Goal: Task Accomplishment & Management: Use online tool/utility

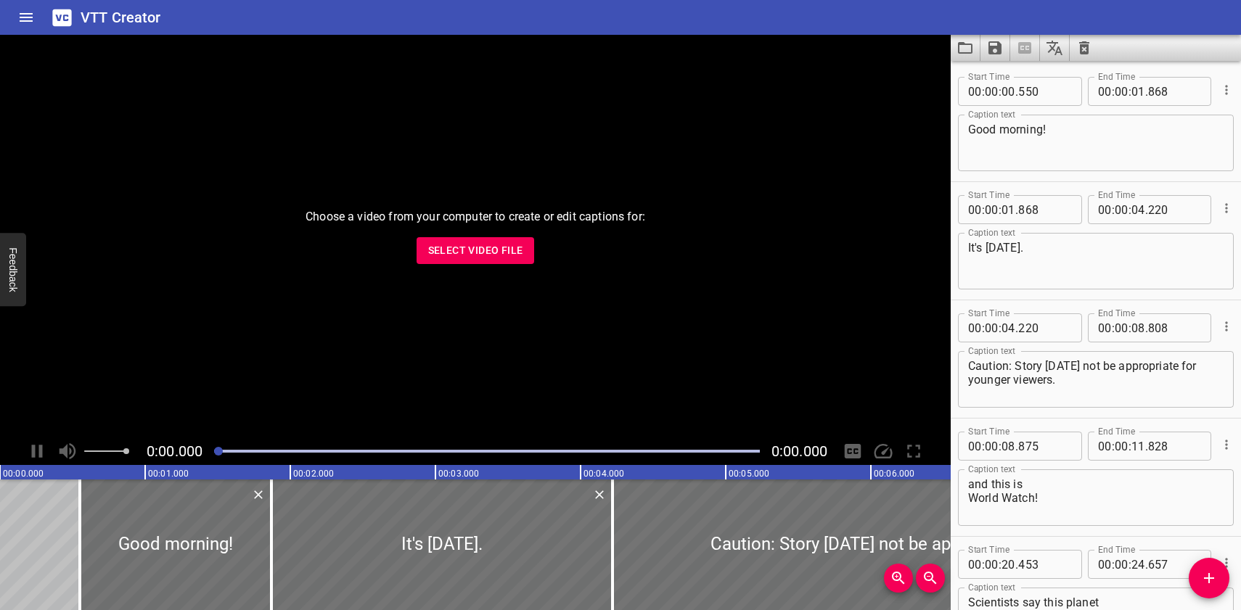
scroll to position [20220, 0]
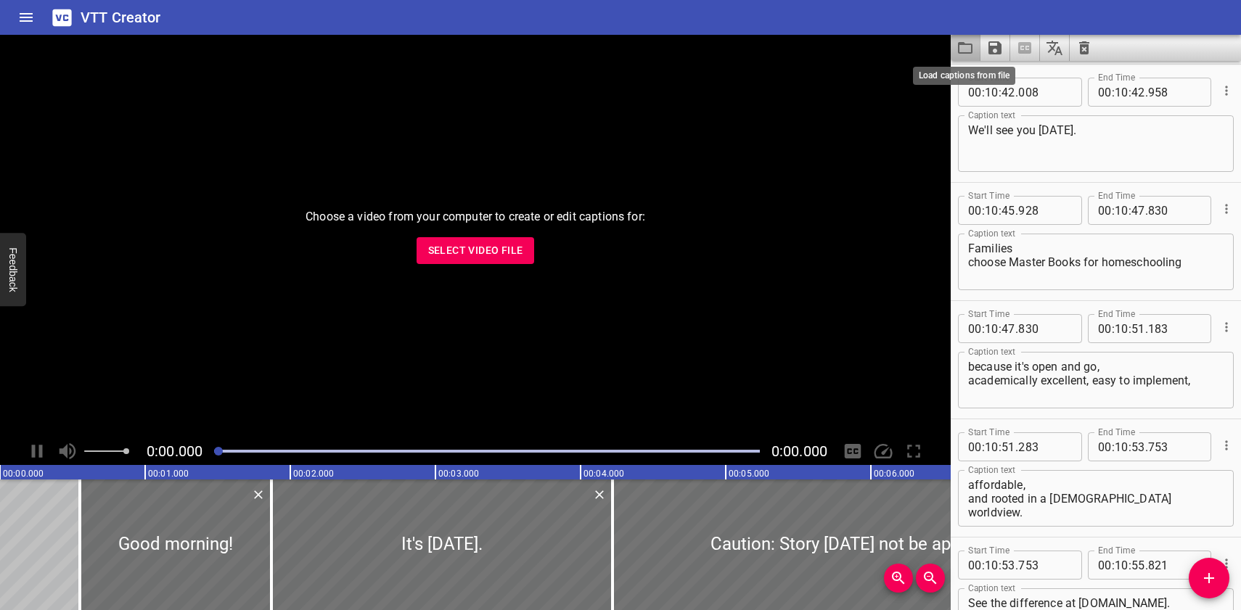
click at [965, 46] on icon "Load captions from file" at bounding box center [964, 47] width 17 height 17
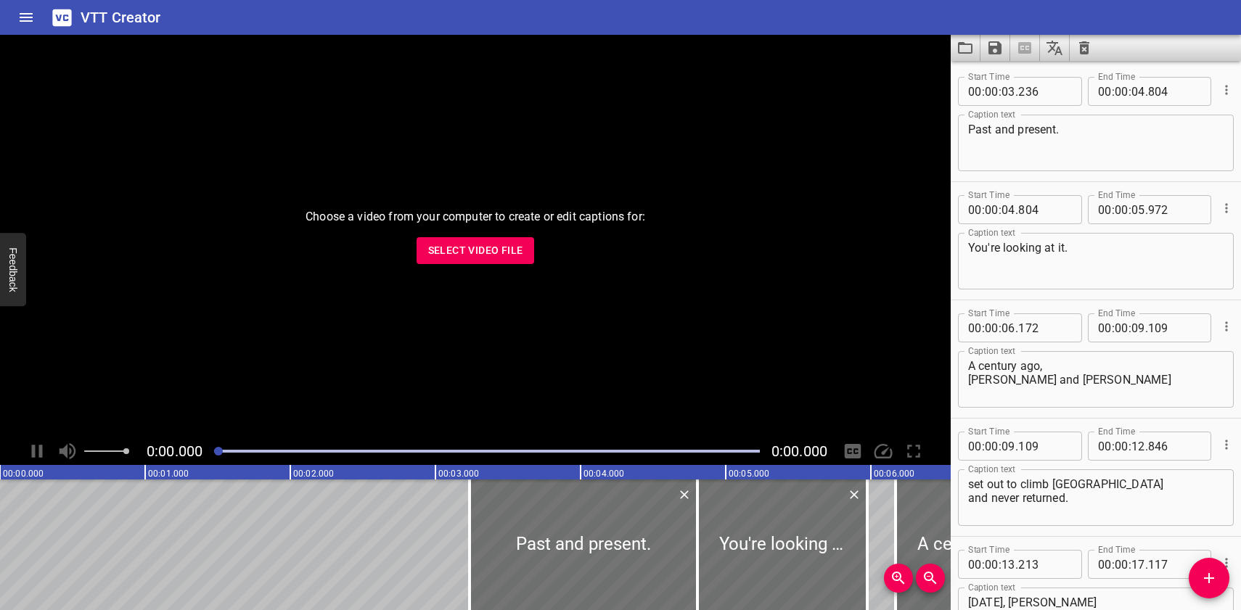
scroll to position [4256, 0]
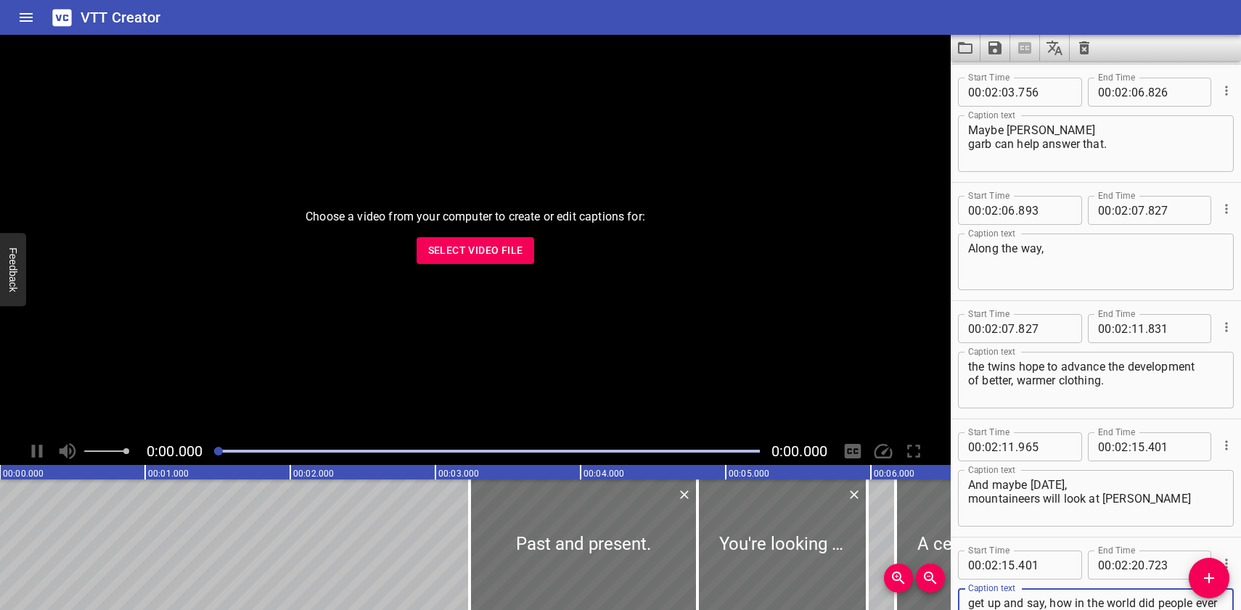
type textarea "get up and say, how in the world did people ever climb in that old fashioned st…"
click at [998, 49] on icon "Save captions to file" at bounding box center [994, 47] width 13 height 13
click at [1007, 77] on li "Save to VTT file" at bounding box center [1033, 80] width 107 height 26
click at [964, 49] on icon "Load captions from file" at bounding box center [964, 47] width 17 height 17
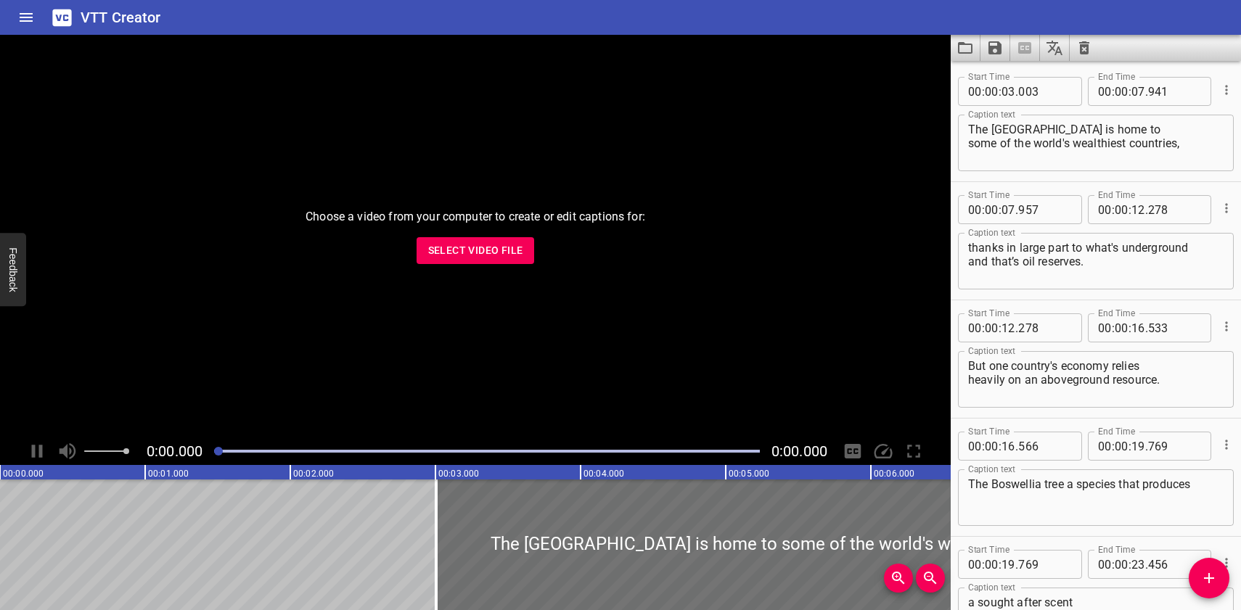
scroll to position [3429, 0]
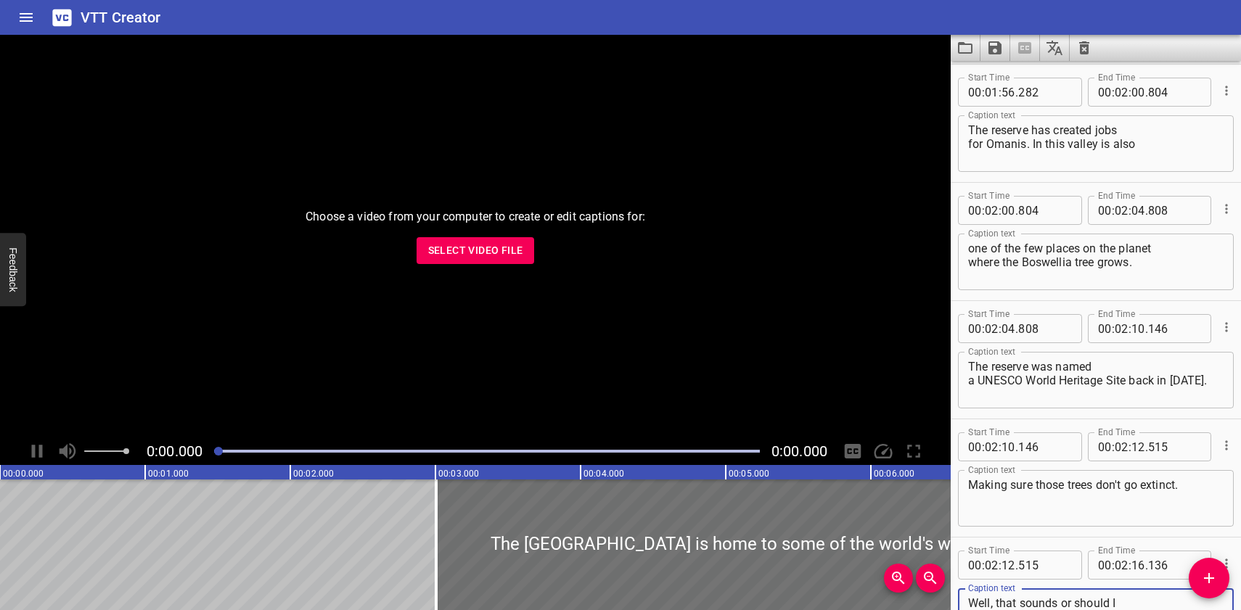
type textarea "Well, that sounds or should I say, smells like good stewardship."
click at [996, 48] on icon "Save captions to file" at bounding box center [994, 47] width 13 height 13
click at [1009, 76] on li "Save to VTT file" at bounding box center [1033, 80] width 107 height 26
click at [966, 49] on icon "Load captions from file" at bounding box center [964, 47] width 17 height 17
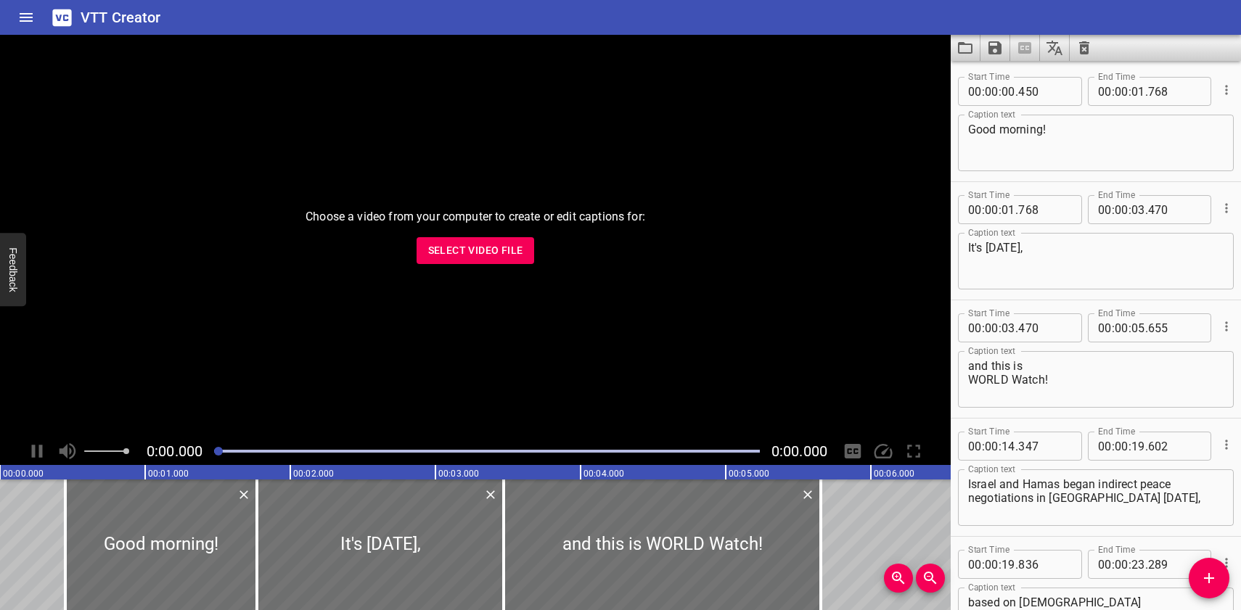
scroll to position [19038, 0]
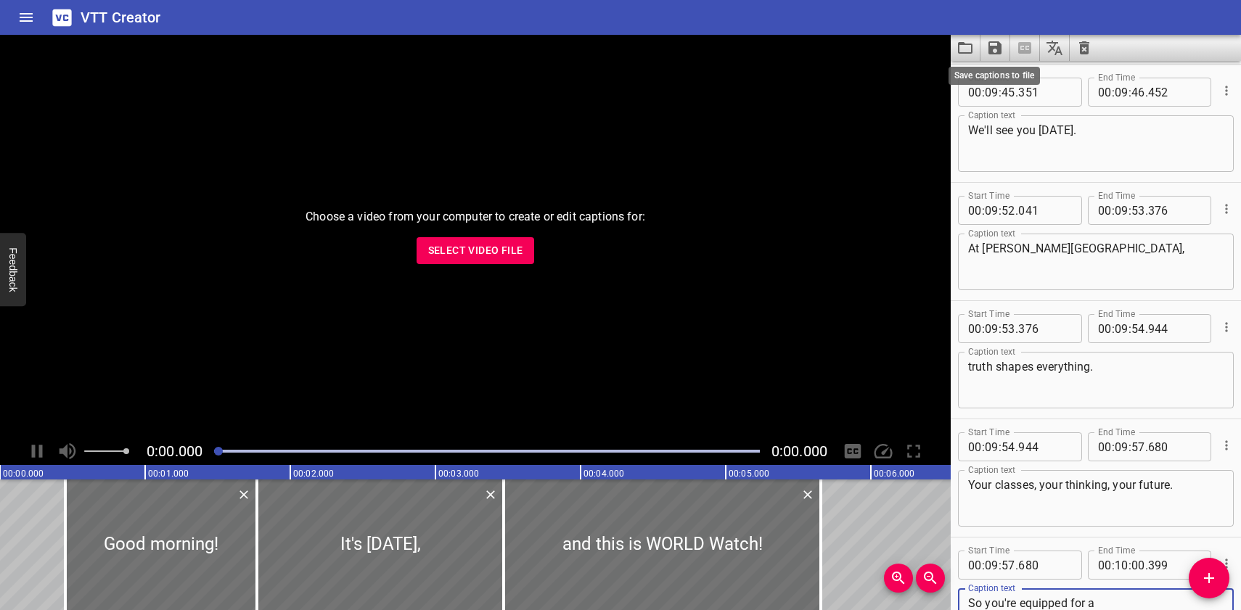
type textarea "So you're equipped for a life of maximum faithfulness."
click at [1000, 50] on icon "Save captions to file" at bounding box center [994, 47] width 13 height 13
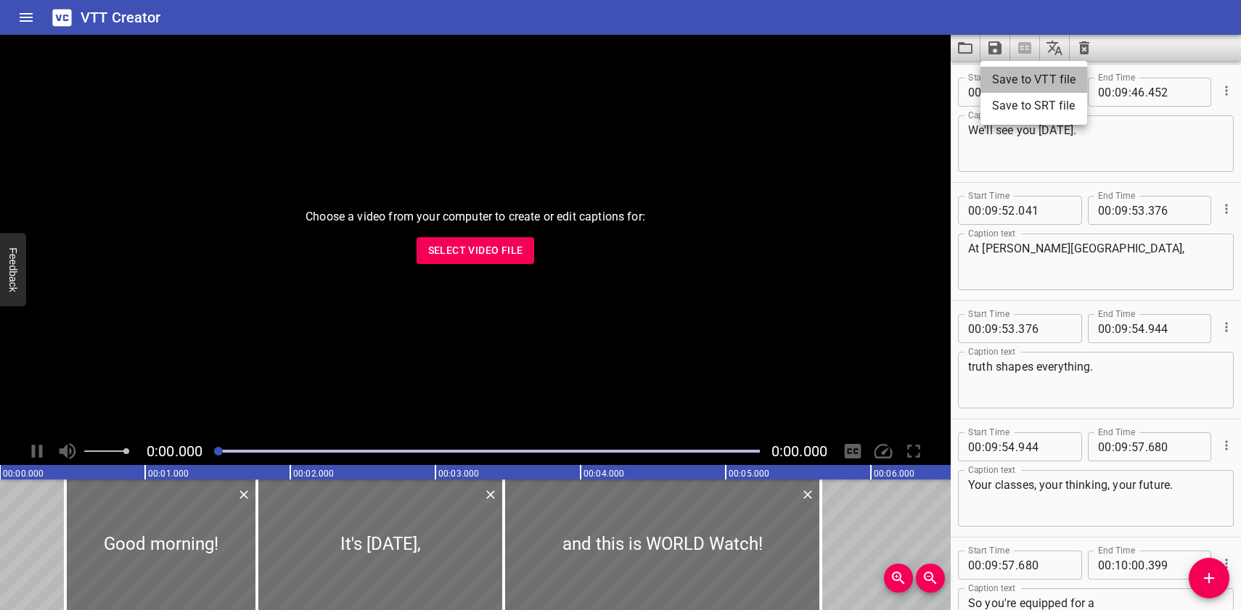
click at [1005, 81] on li "Save to VTT file" at bounding box center [1033, 80] width 107 height 26
click at [967, 48] on icon "Load captions from file" at bounding box center [964, 47] width 17 height 17
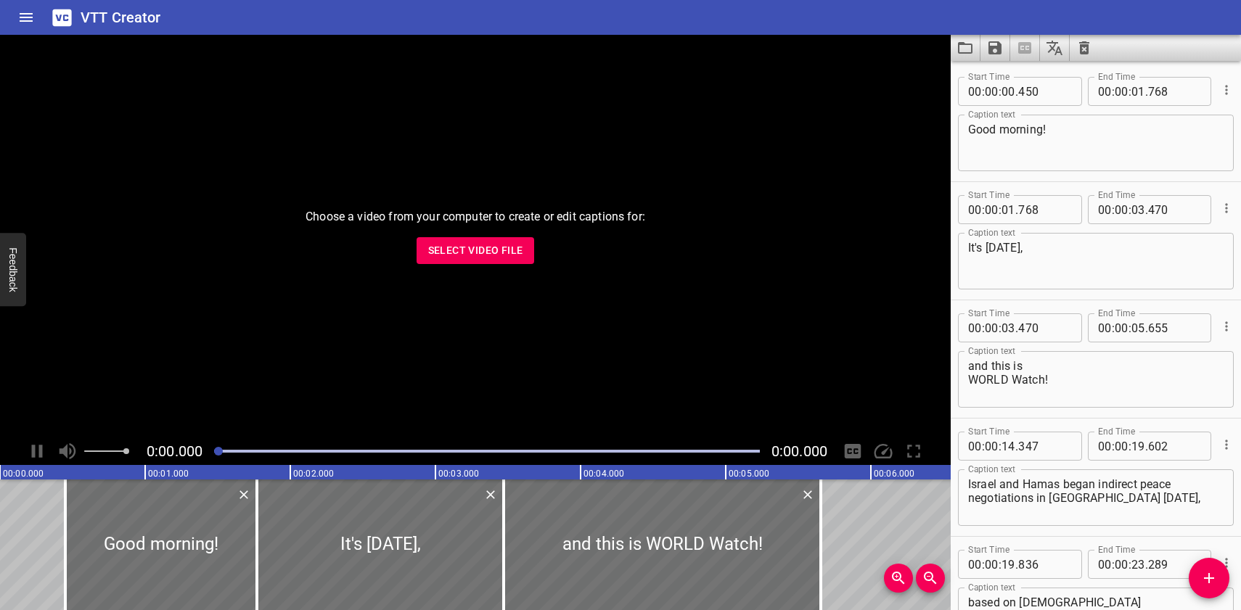
scroll to position [18920, 0]
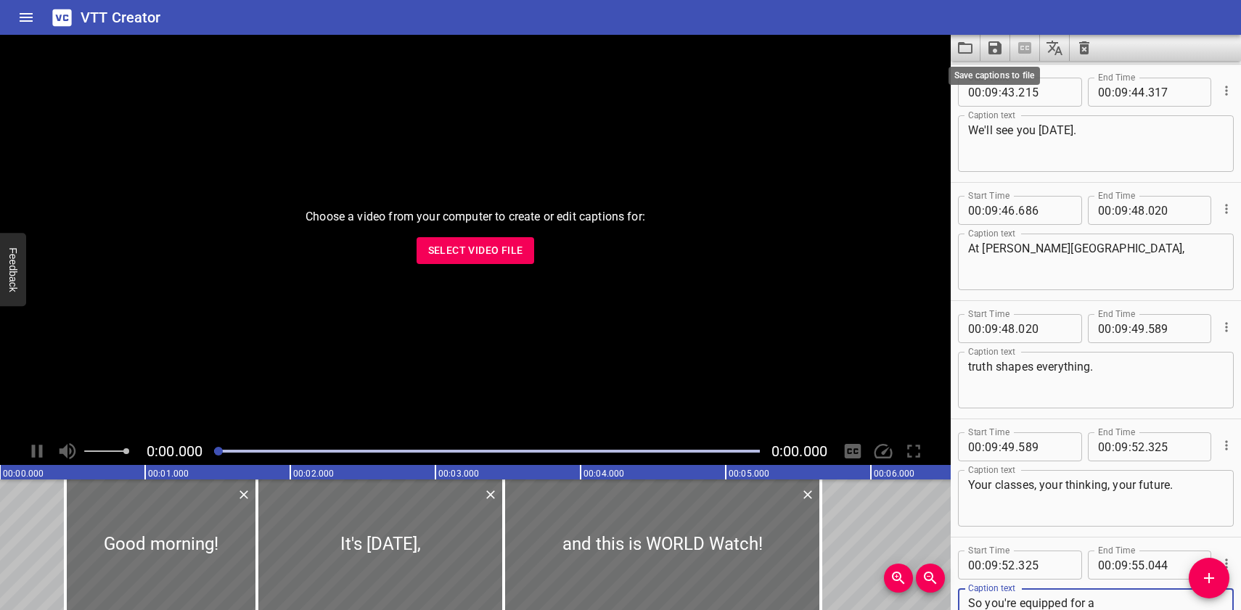
type textarea "So you're equipped for a life of maximum faithfulness."
click at [994, 49] on icon "Save captions to file" at bounding box center [994, 47] width 17 height 17
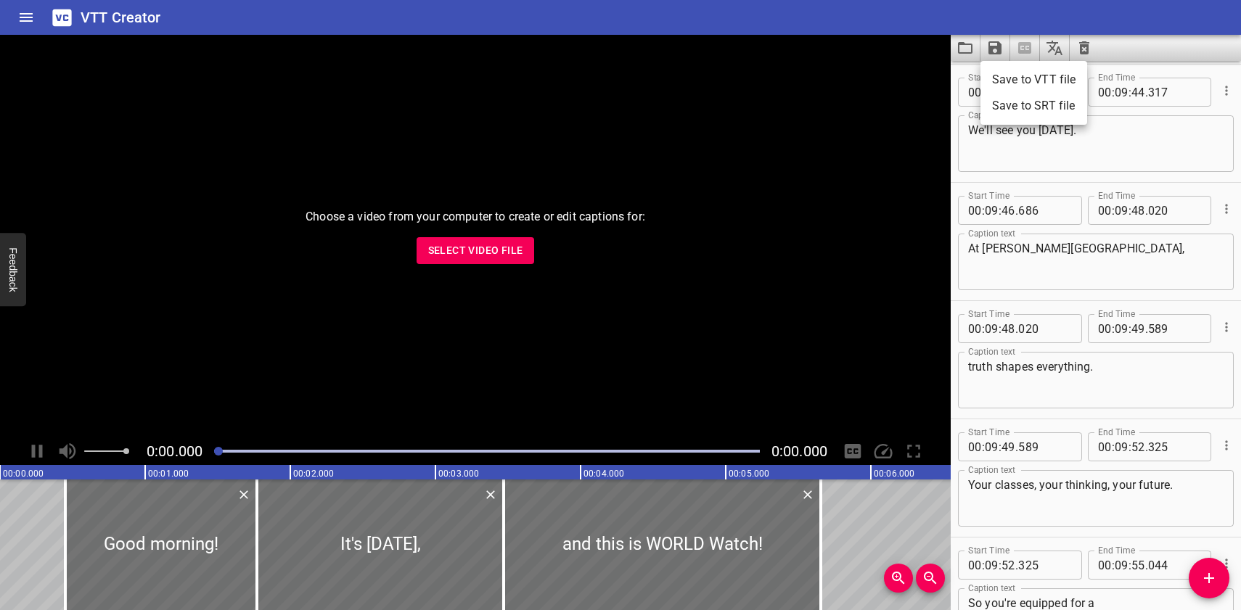
click at [1001, 77] on li "Save to VTT file" at bounding box center [1033, 80] width 107 height 26
